Goal: Transaction & Acquisition: Purchase product/service

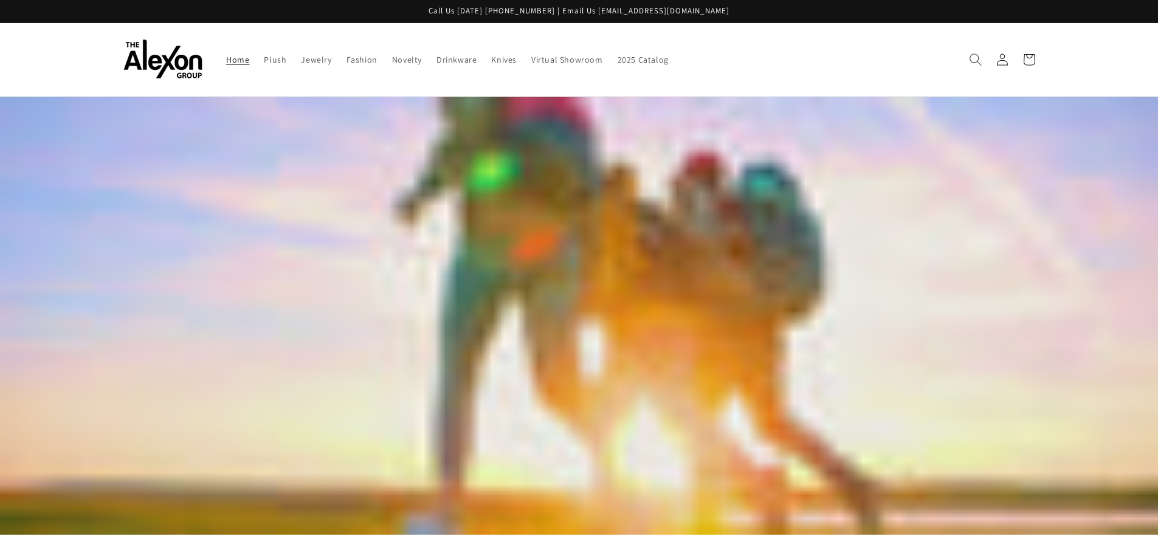
click at [976, 60] on icon "Search" at bounding box center [975, 59] width 13 height 13
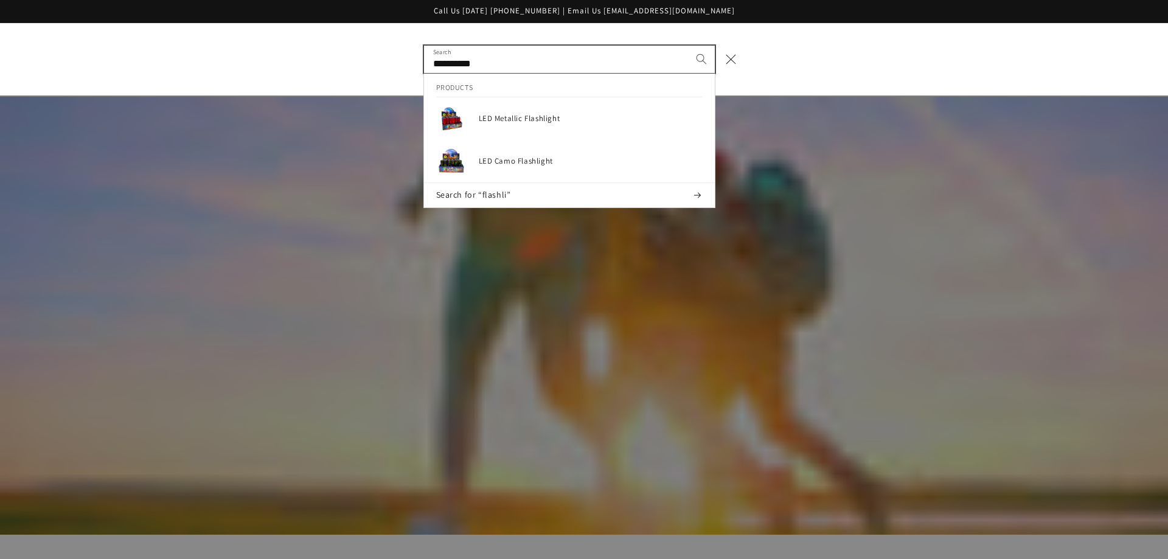
type input "**********"
click at [688, 46] on button "Search" at bounding box center [701, 59] width 27 height 27
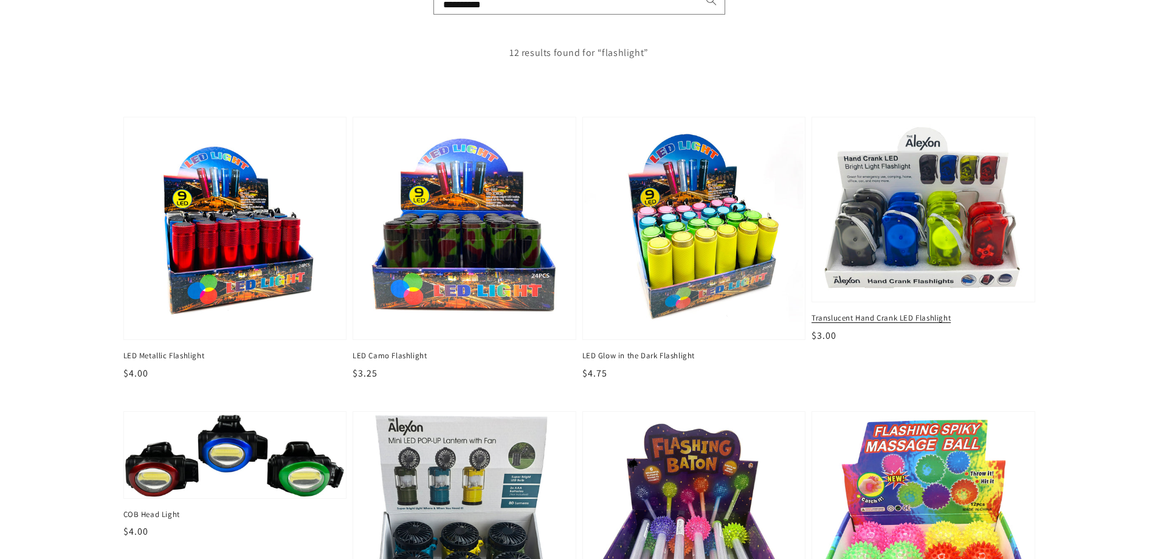
scroll to position [182, 0]
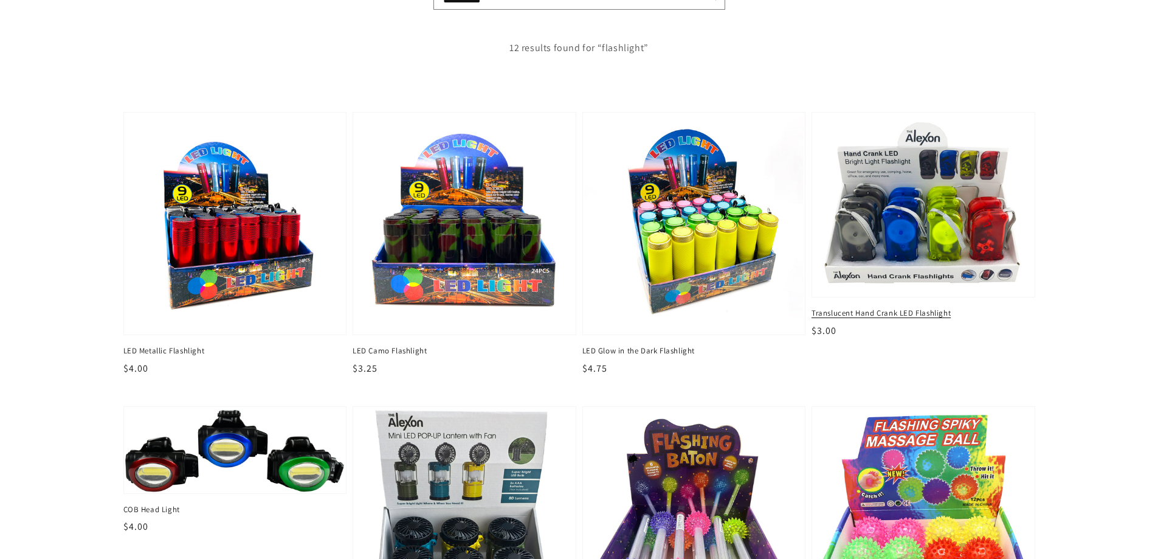
click at [897, 216] on img at bounding box center [923, 204] width 229 height 190
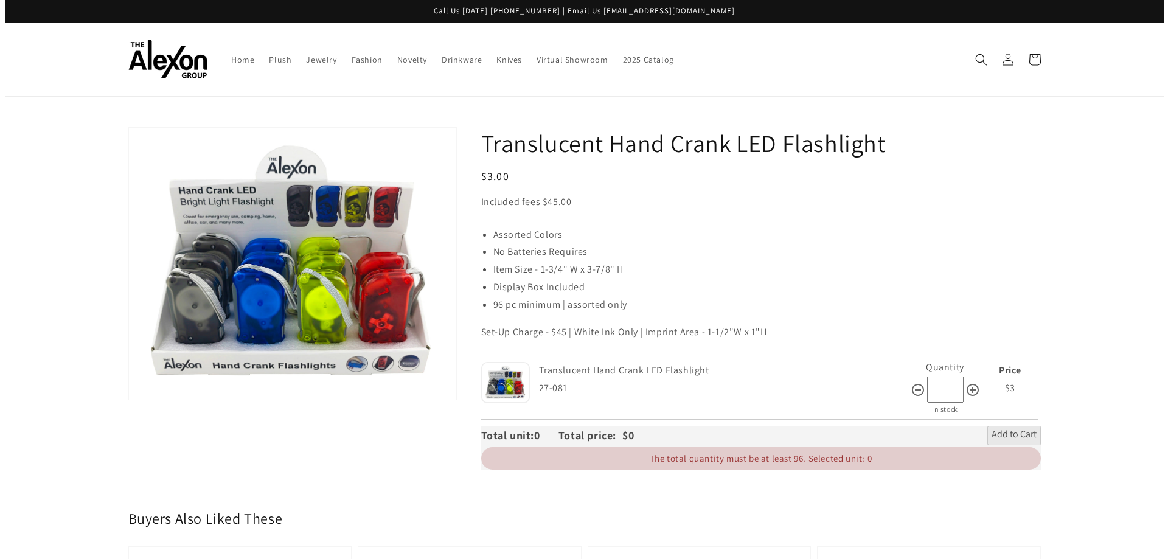
scroll to position [61, 0]
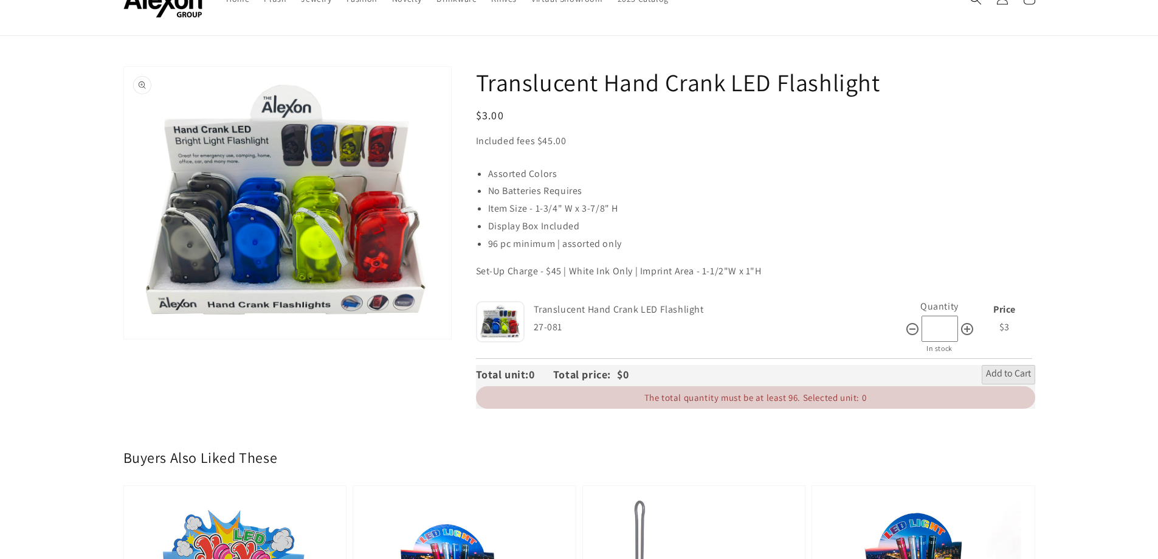
click at [390, 258] on button "Open media 1 in gallery view" at bounding box center [287, 203] width 327 height 272
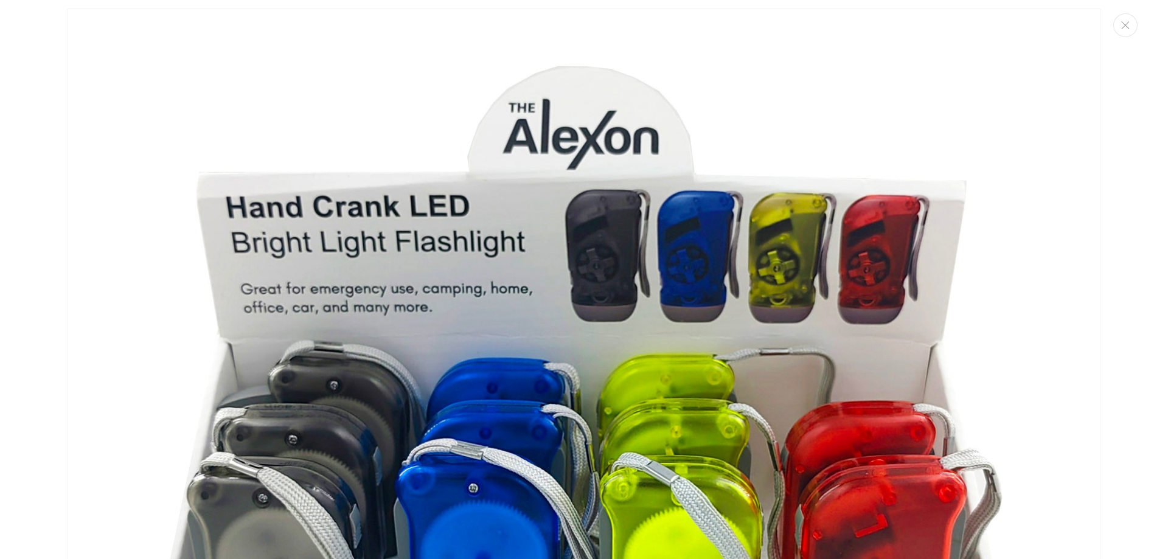
scroll to position [0, 0]
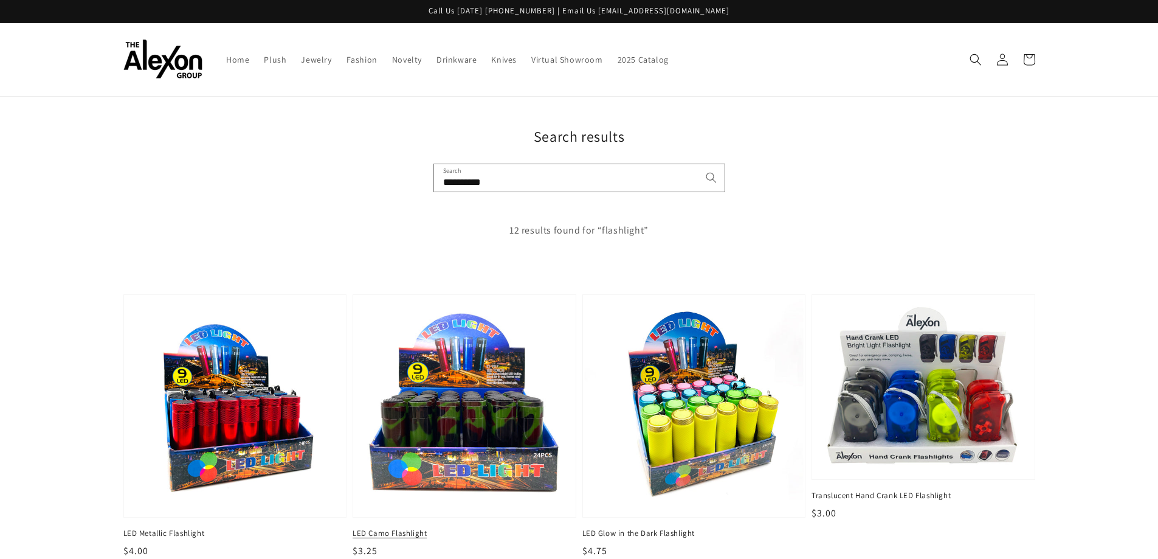
scroll to position [182, 0]
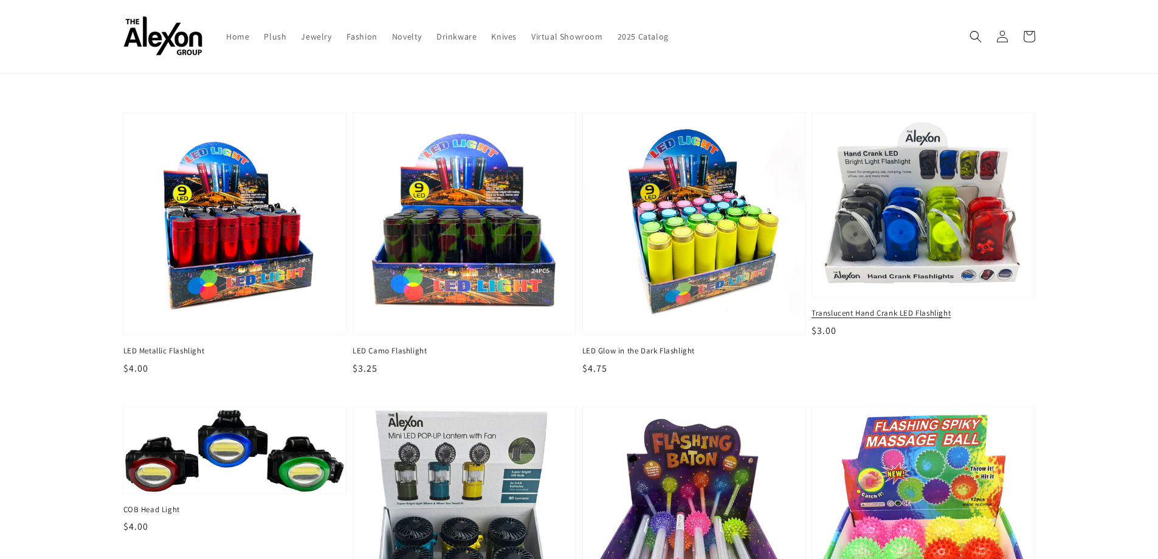
click at [946, 240] on img at bounding box center [923, 204] width 229 height 190
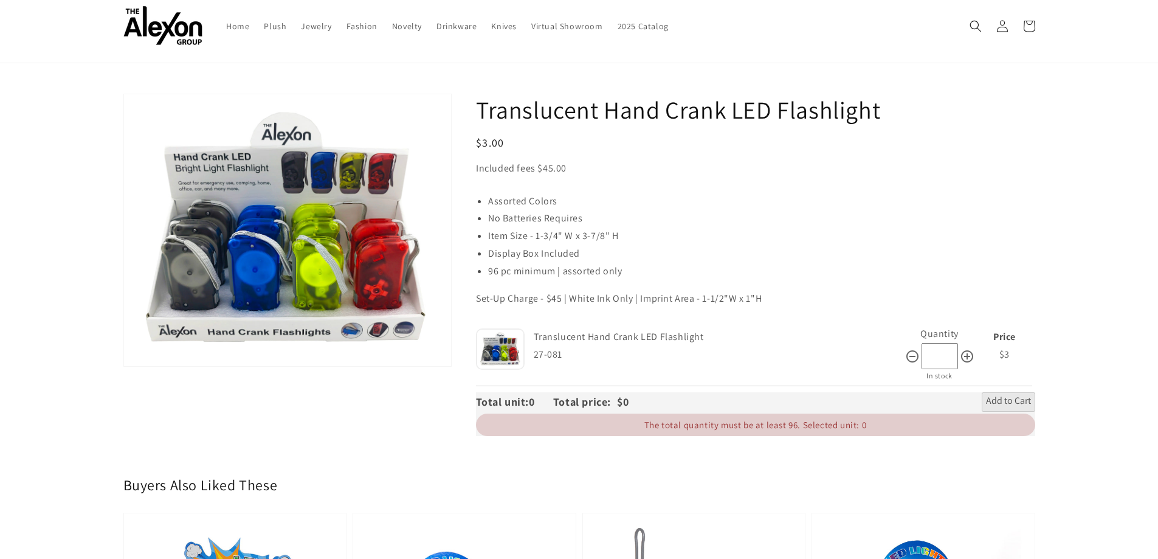
scroll to position [61, 0]
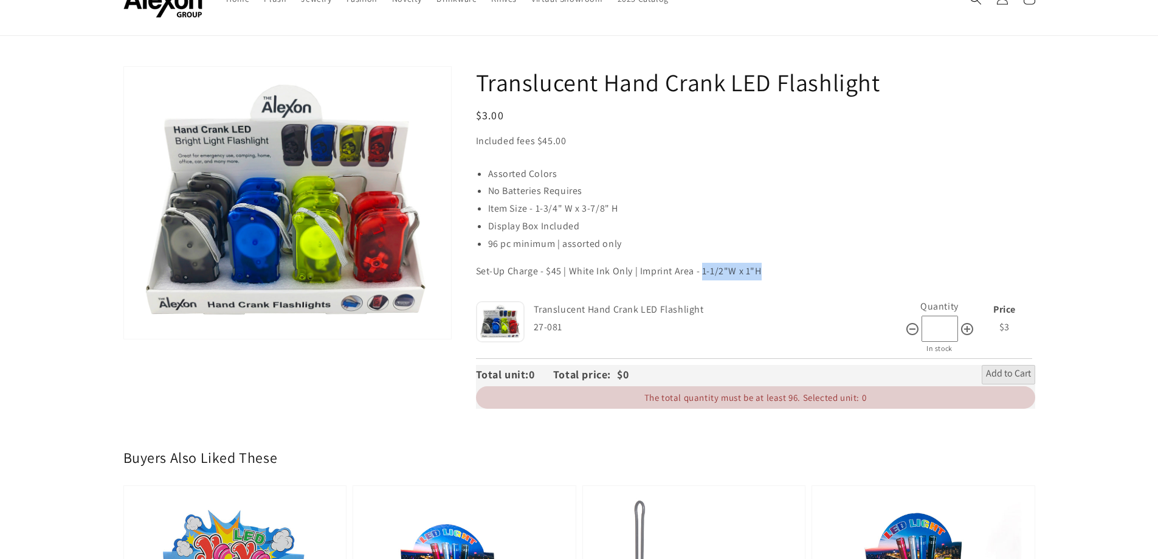
drag, startPoint x: 703, startPoint y: 268, endPoint x: 761, endPoint y: 266, distance: 58.4
click at [761, 266] on p "Set-Up Charge - $45 | White Ink Only | Imprint Area - 1-1/2"W x 1"H" at bounding box center [755, 272] width 559 height 18
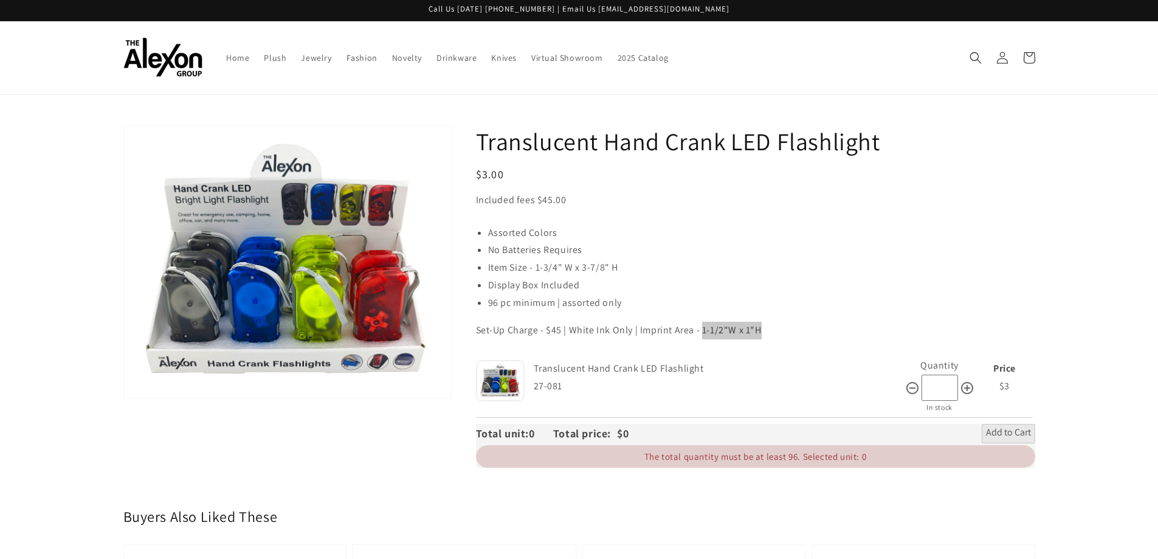
scroll to position [0, 0]
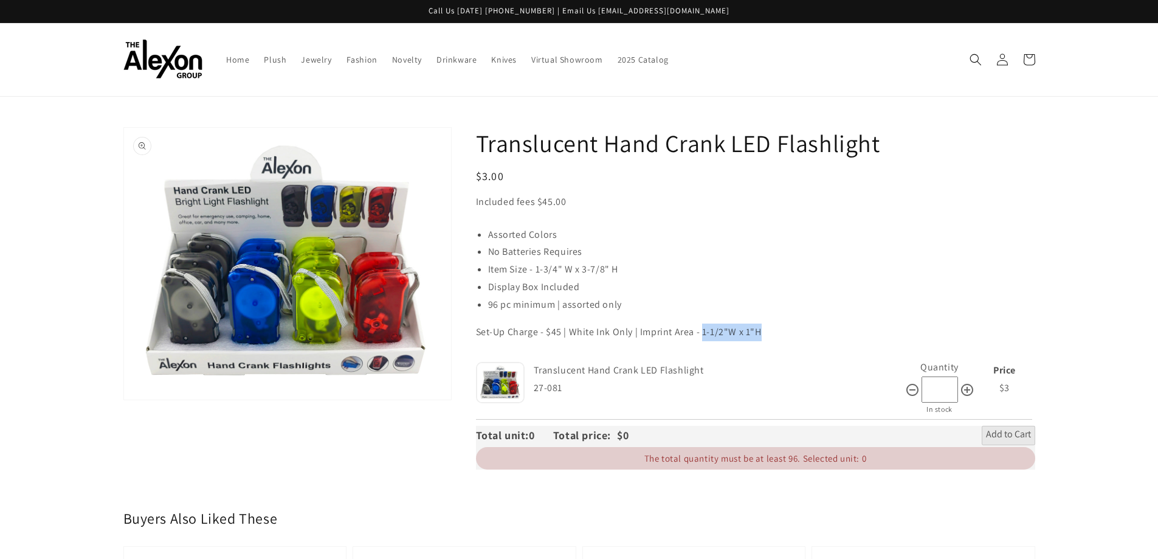
click at [358, 295] on button "Open media 1 in gallery view" at bounding box center [287, 264] width 327 height 272
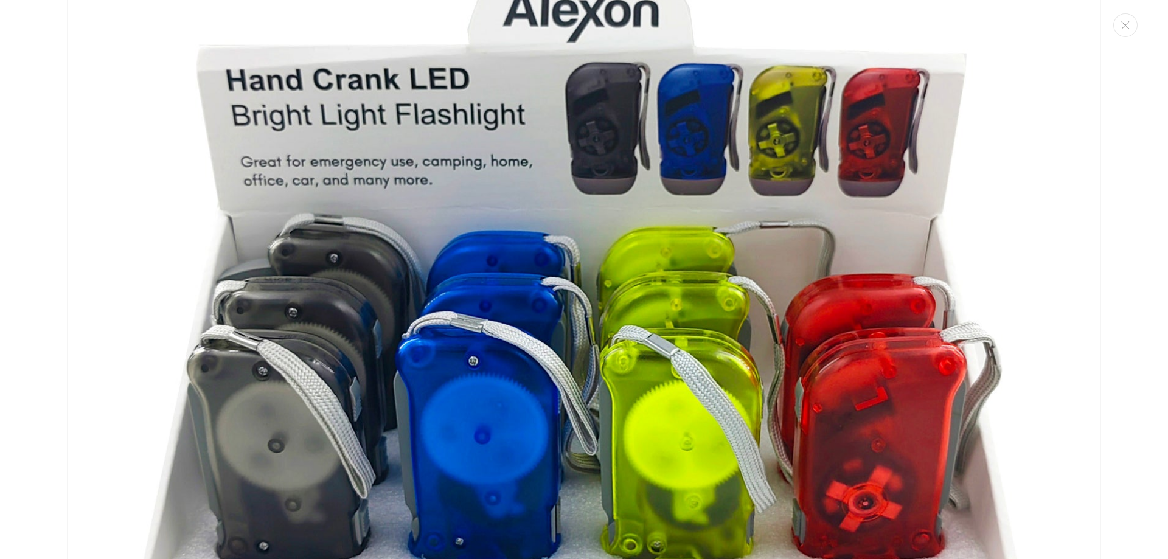
scroll to position [192, 0]
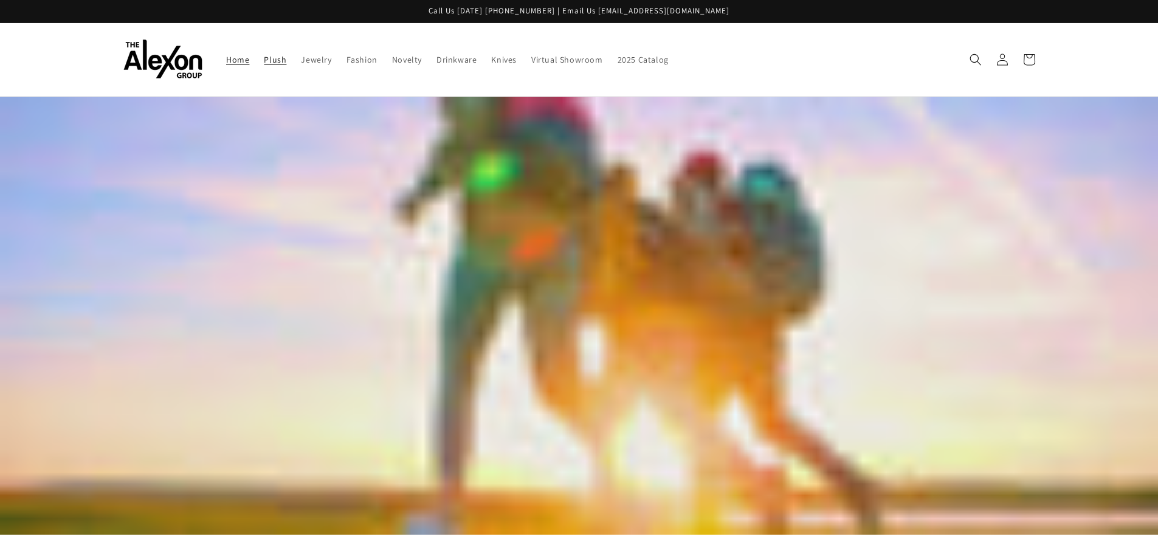
click at [286, 60] on link "Plush" at bounding box center [275, 60] width 37 height 26
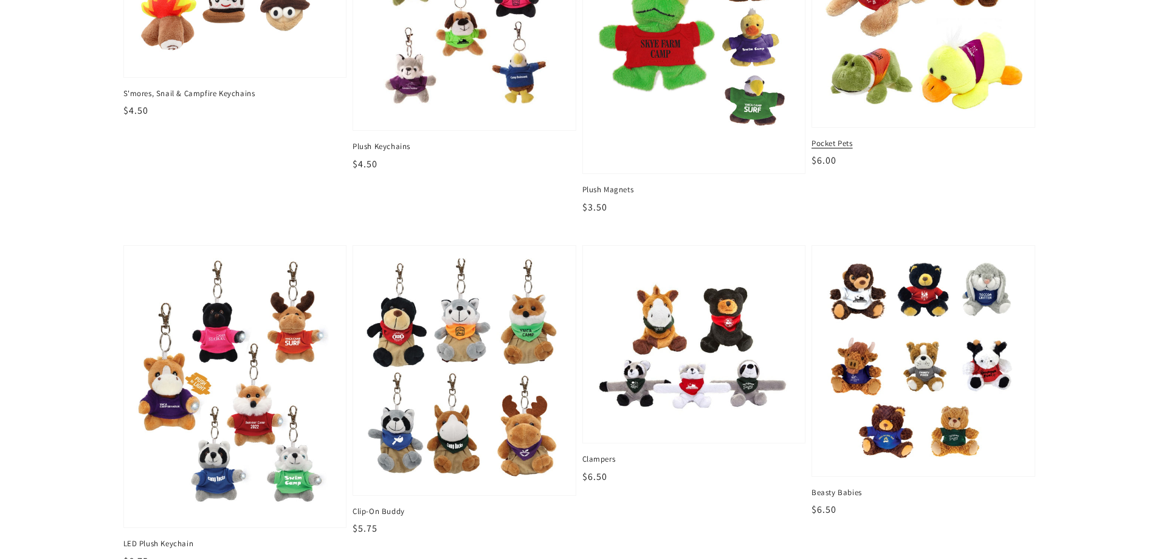
scroll to position [243, 0]
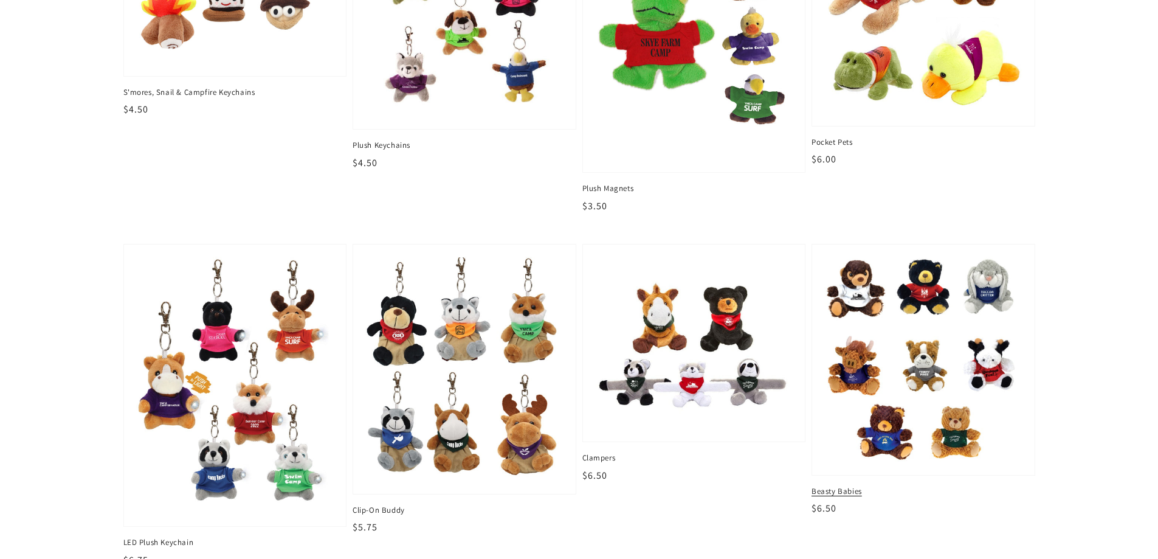
click at [951, 364] on img at bounding box center [924, 359] width 204 height 213
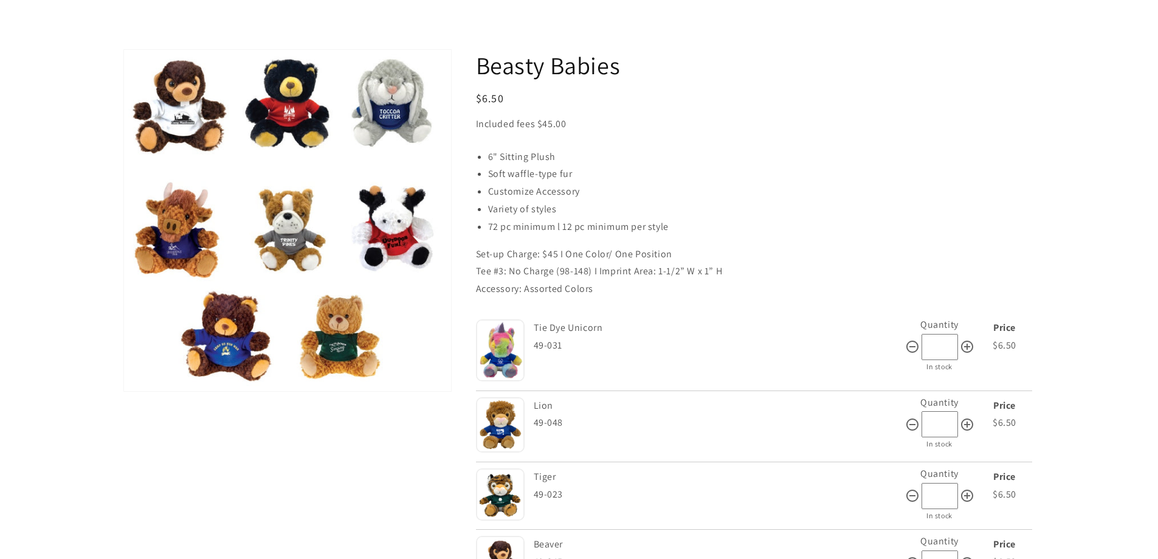
scroll to position [243, 0]
